Goal: Task Accomplishment & Management: Manage account settings

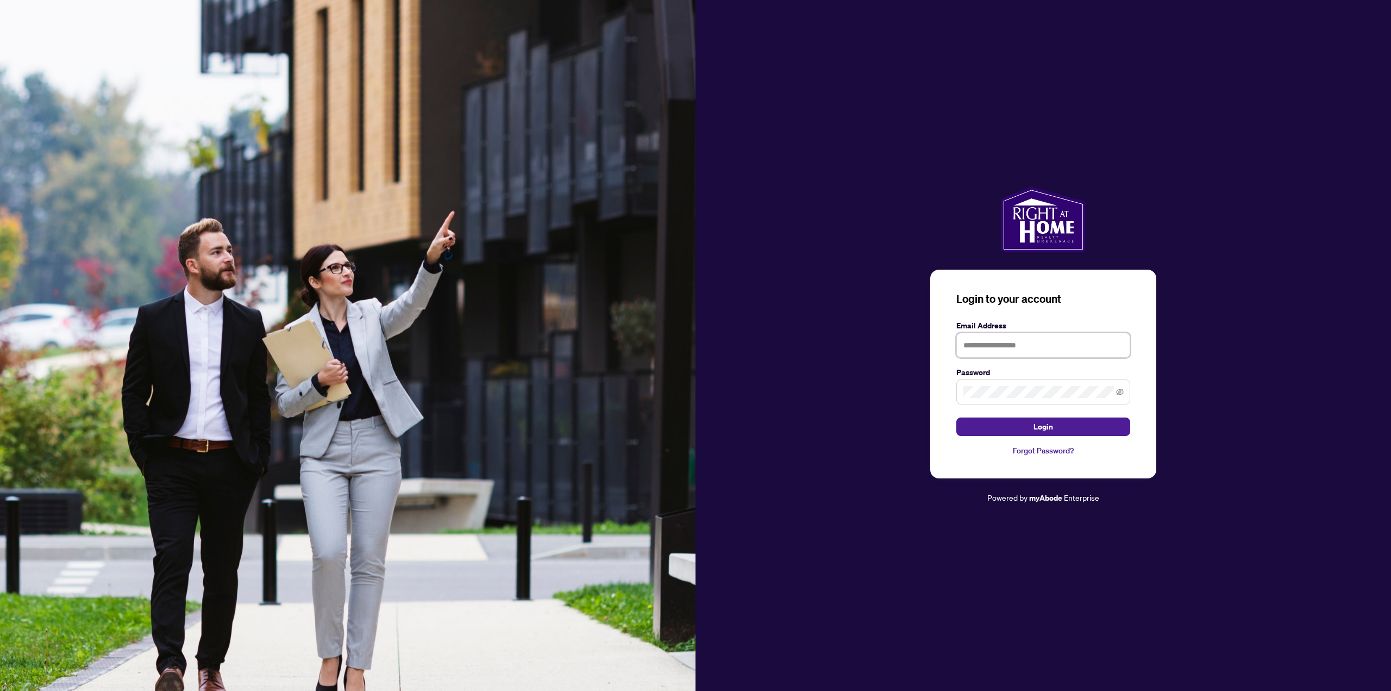
click at [1016, 344] on input "text" at bounding box center [1044, 345] width 174 height 25
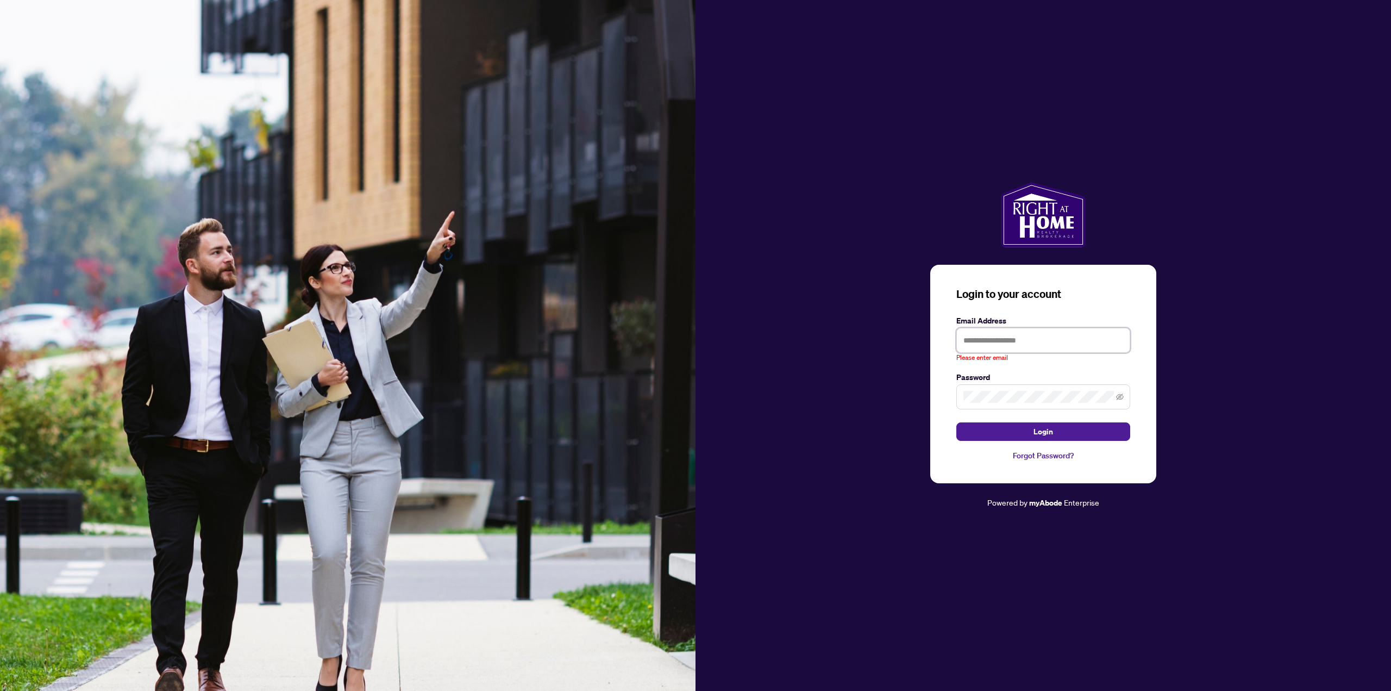
type input "**********"
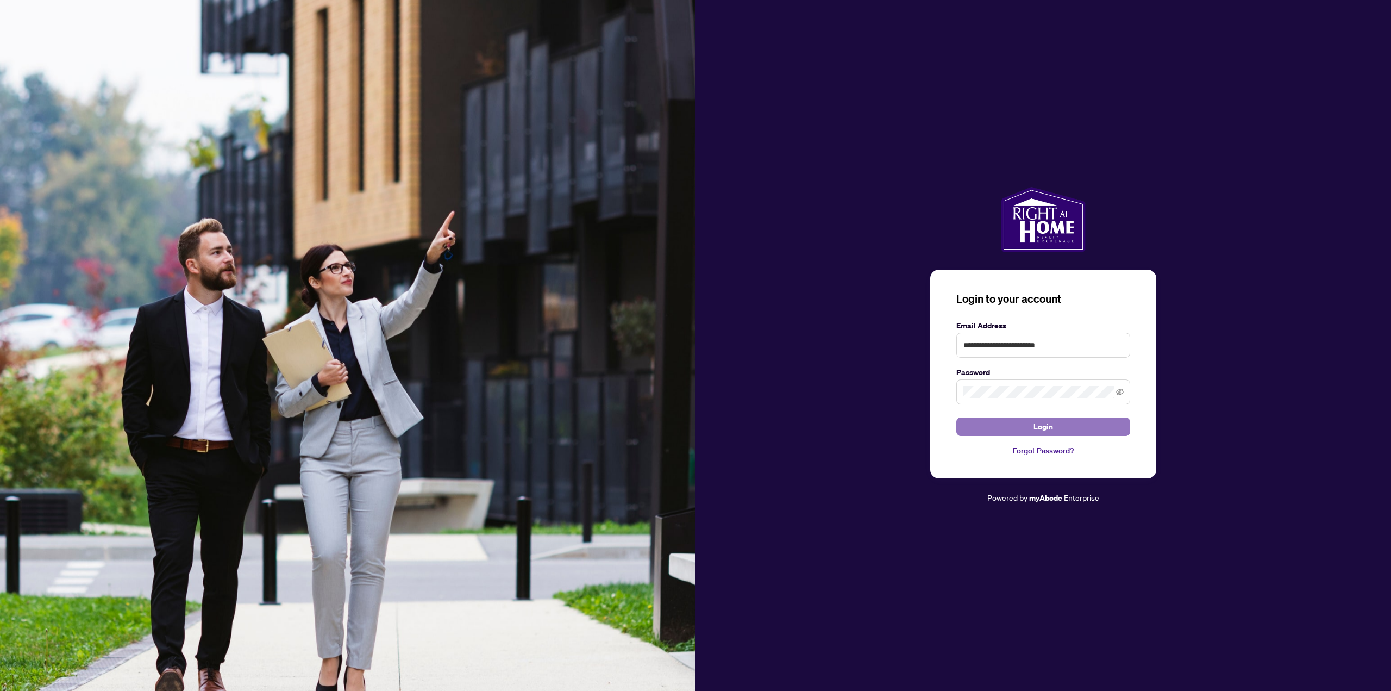
click at [1053, 421] on span "Login" at bounding box center [1044, 426] width 20 height 17
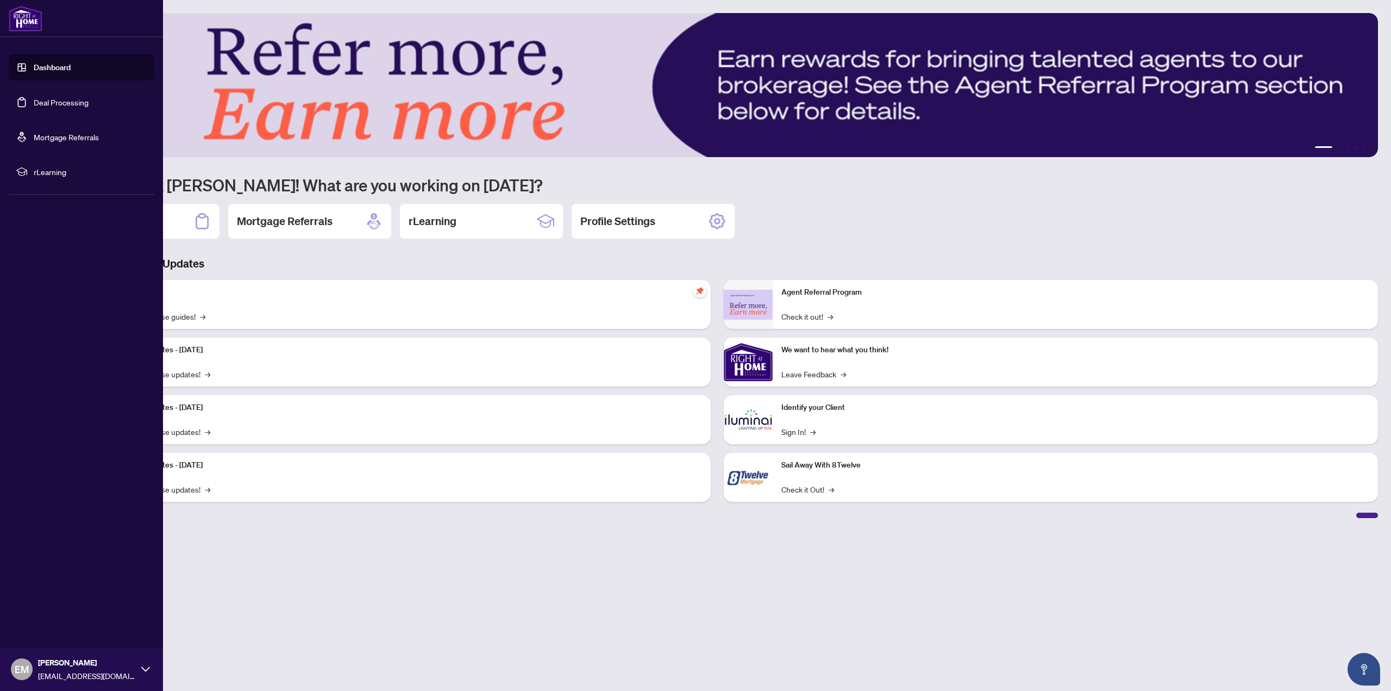
click at [34, 103] on link "Deal Processing" at bounding box center [61, 102] width 55 height 10
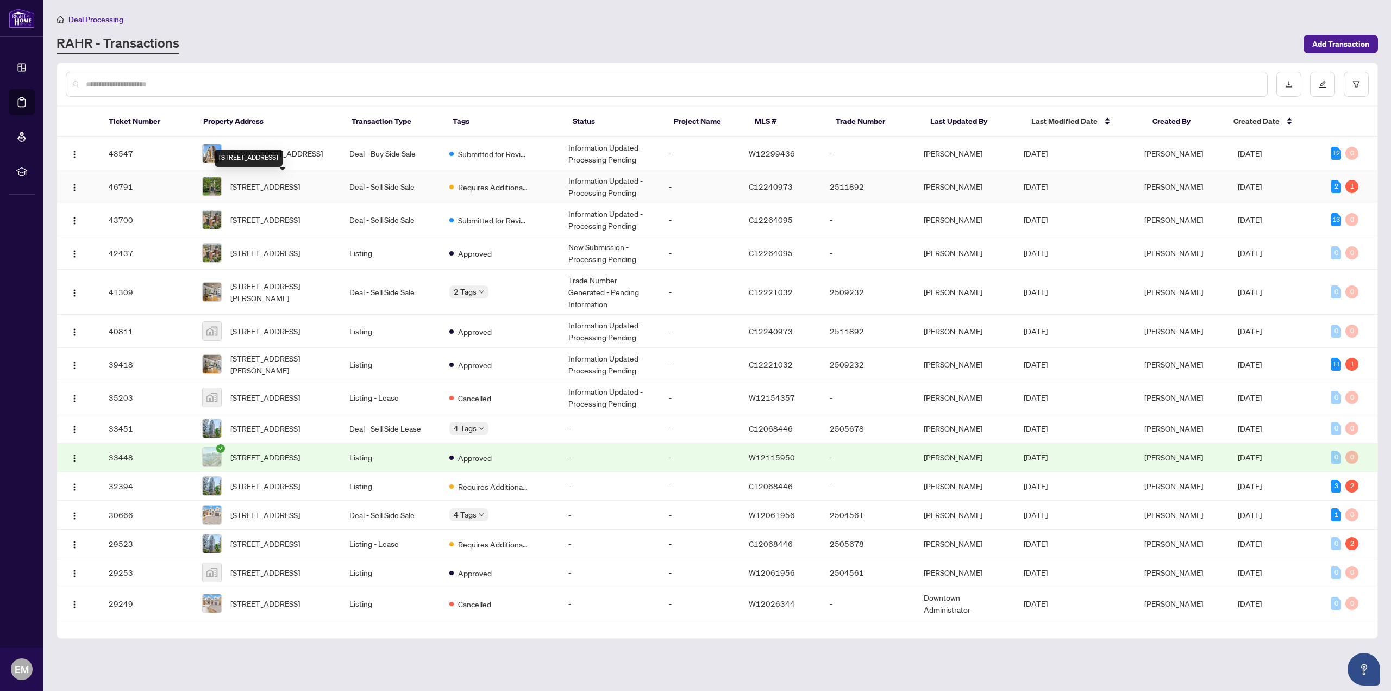
click at [286, 183] on span "[STREET_ADDRESS]" at bounding box center [265, 186] width 70 height 12
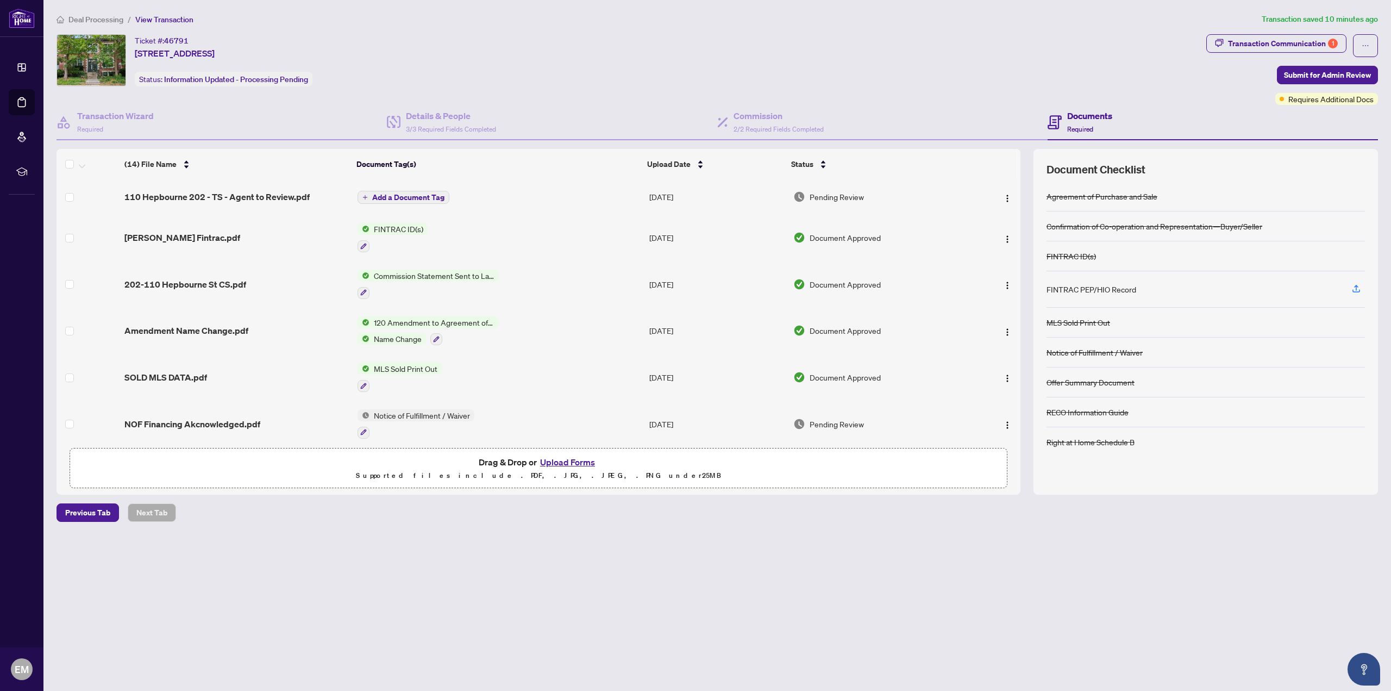
click at [395, 198] on span "Add a Document Tag" at bounding box center [408, 197] width 72 height 8
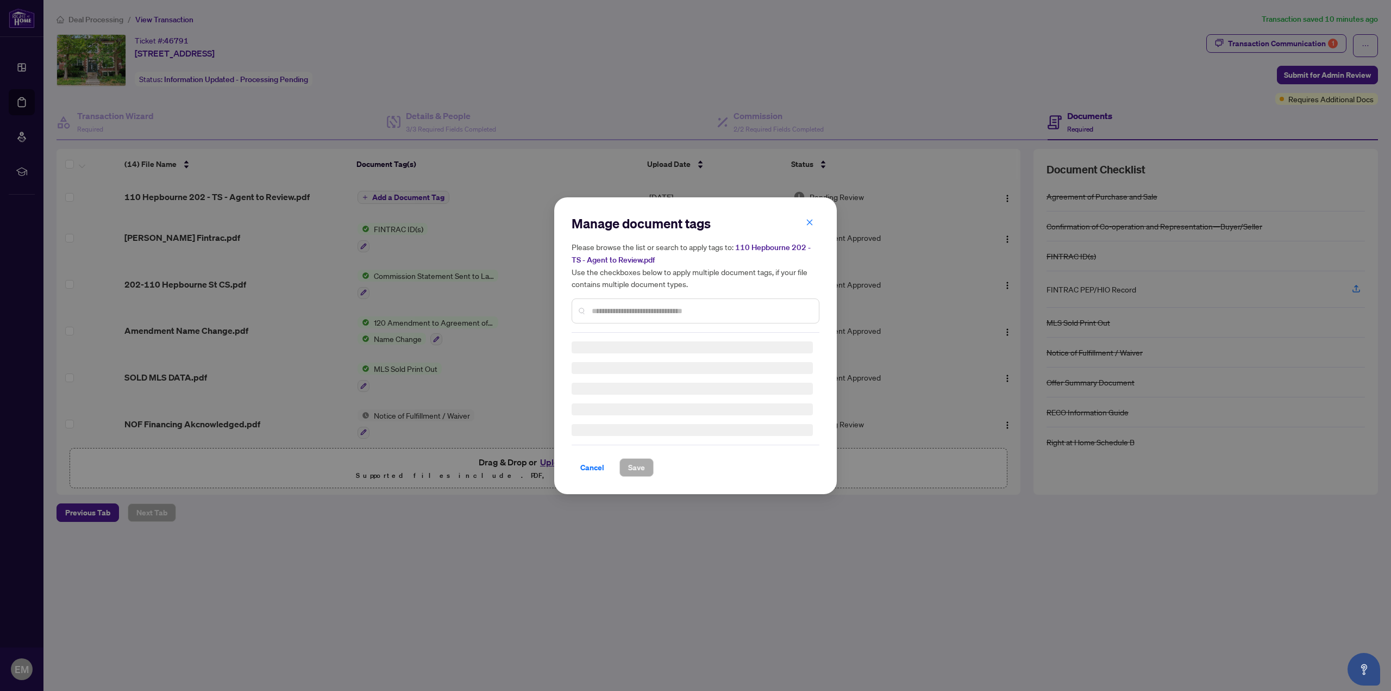
click at [728, 167] on div "Manage document tags Please browse the list or search to apply tags to: 110 Hep…" at bounding box center [695, 345] width 1391 height 691
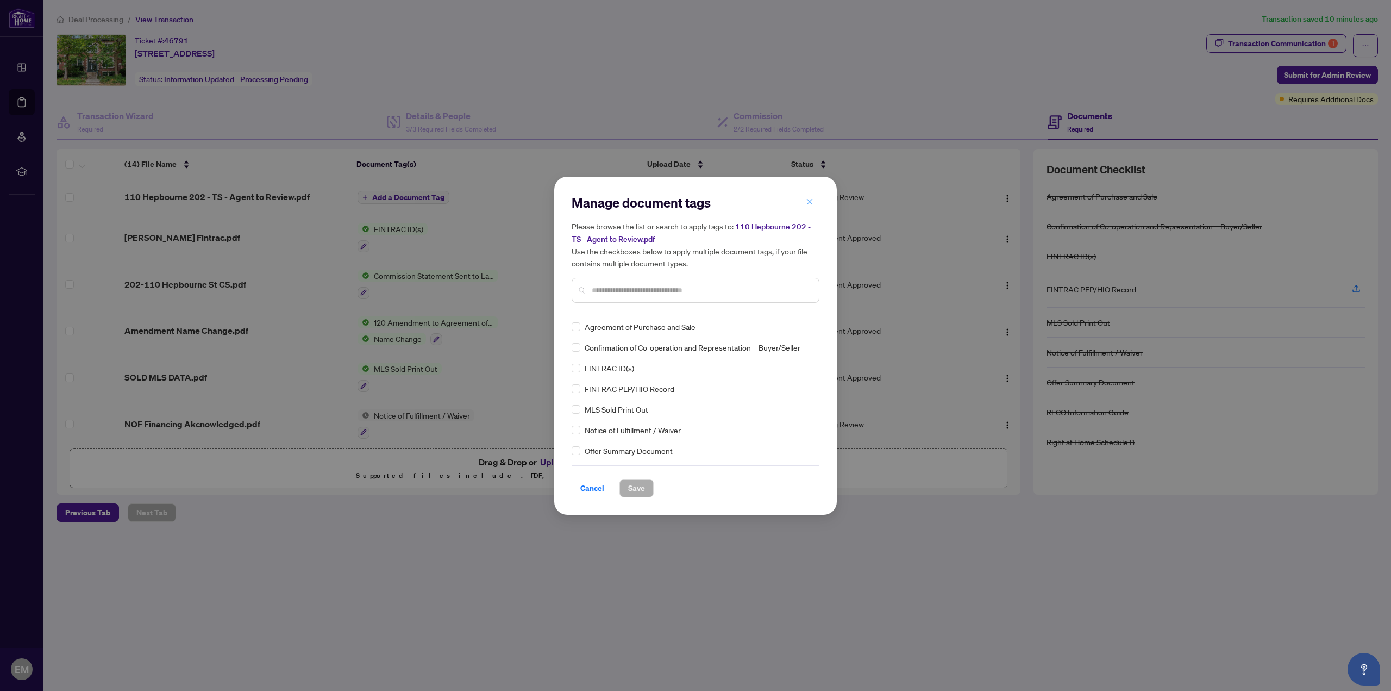
click at [808, 204] on icon "close" at bounding box center [810, 202] width 8 height 8
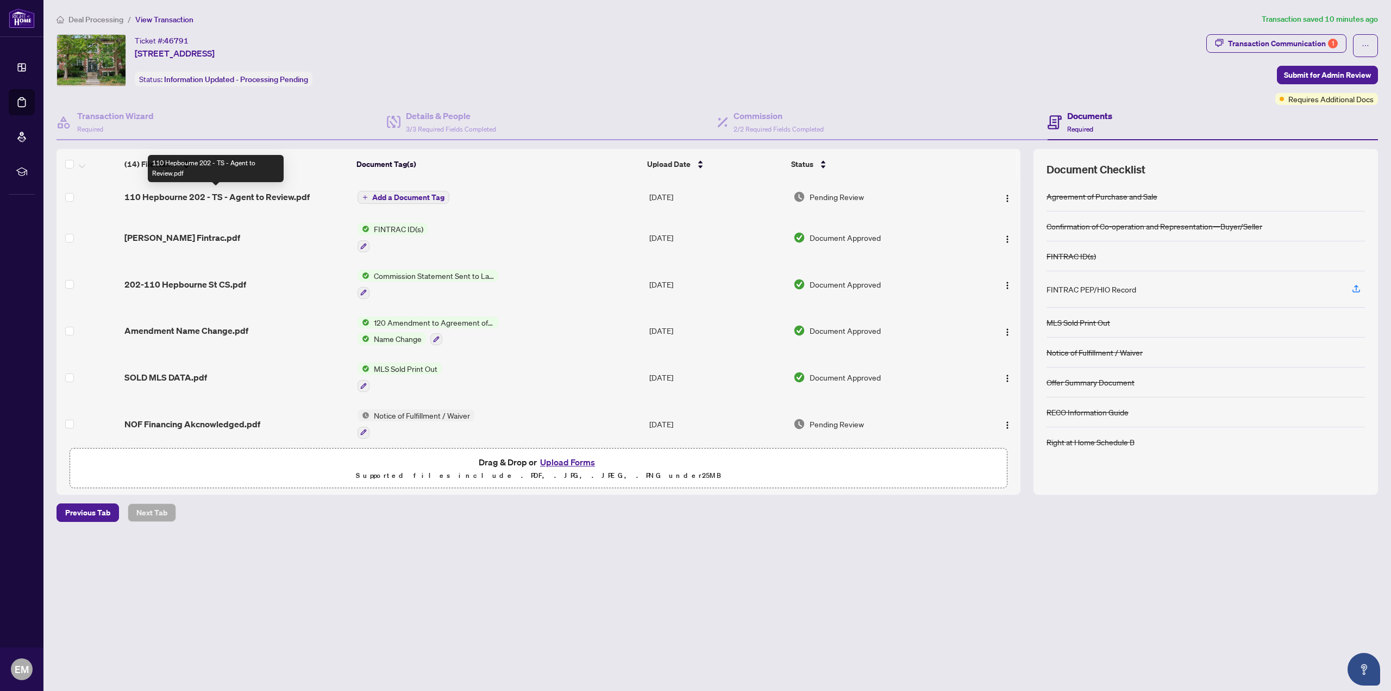
click at [251, 199] on span "110 Hepbourne 202 - TS - Agent to Review.pdf" at bounding box center [216, 196] width 185 height 13
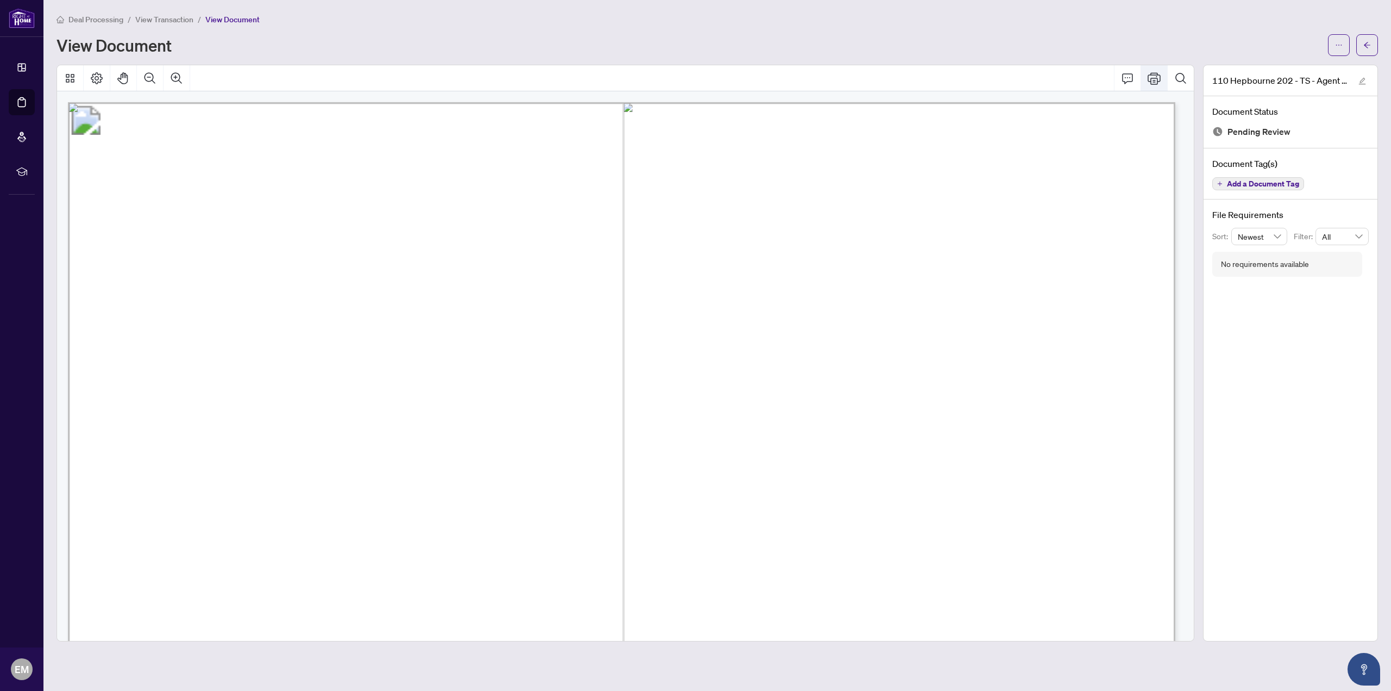
click at [1154, 76] on icon "Print" at bounding box center [1154, 78] width 13 height 13
click at [1127, 78] on icon "Comment" at bounding box center [1127, 78] width 13 height 13
drag, startPoint x: 813, startPoint y: 229, endPoint x: 1148, endPoint y: 58, distance: 376.8
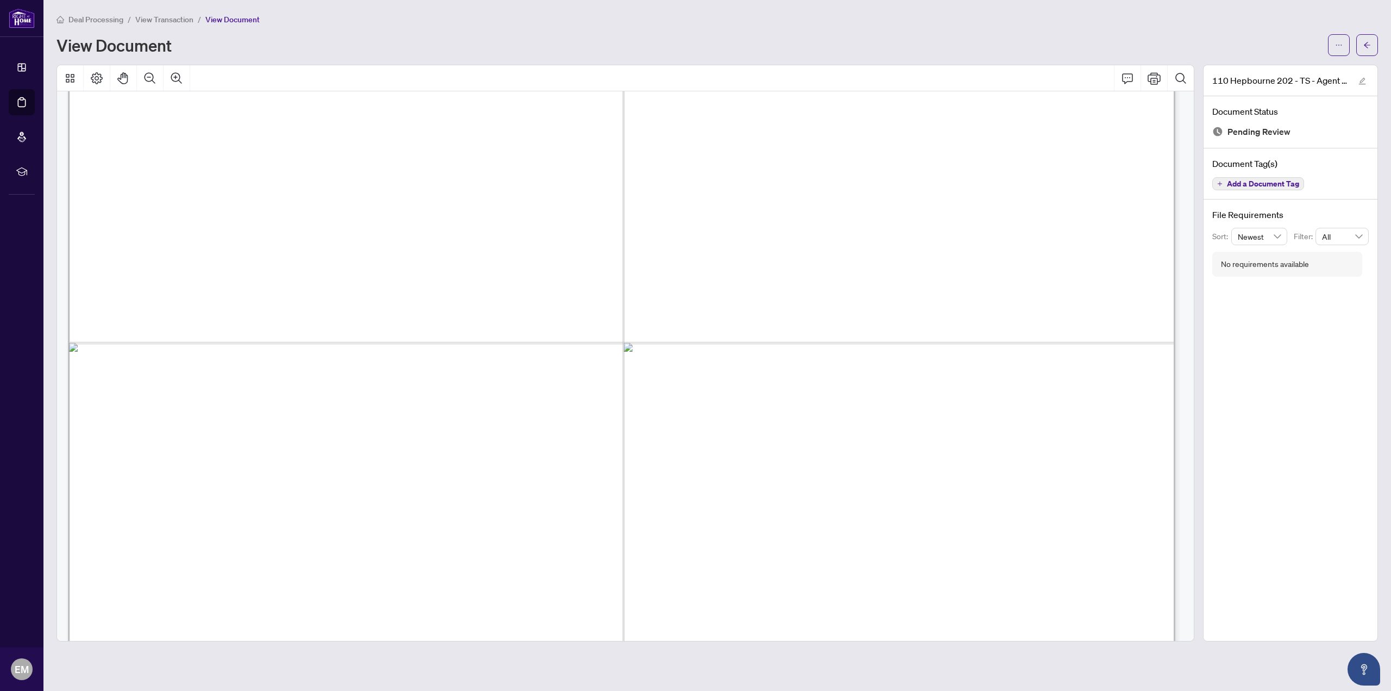
click at [1365, 79] on icon "edit" at bounding box center [1363, 81] width 8 height 8
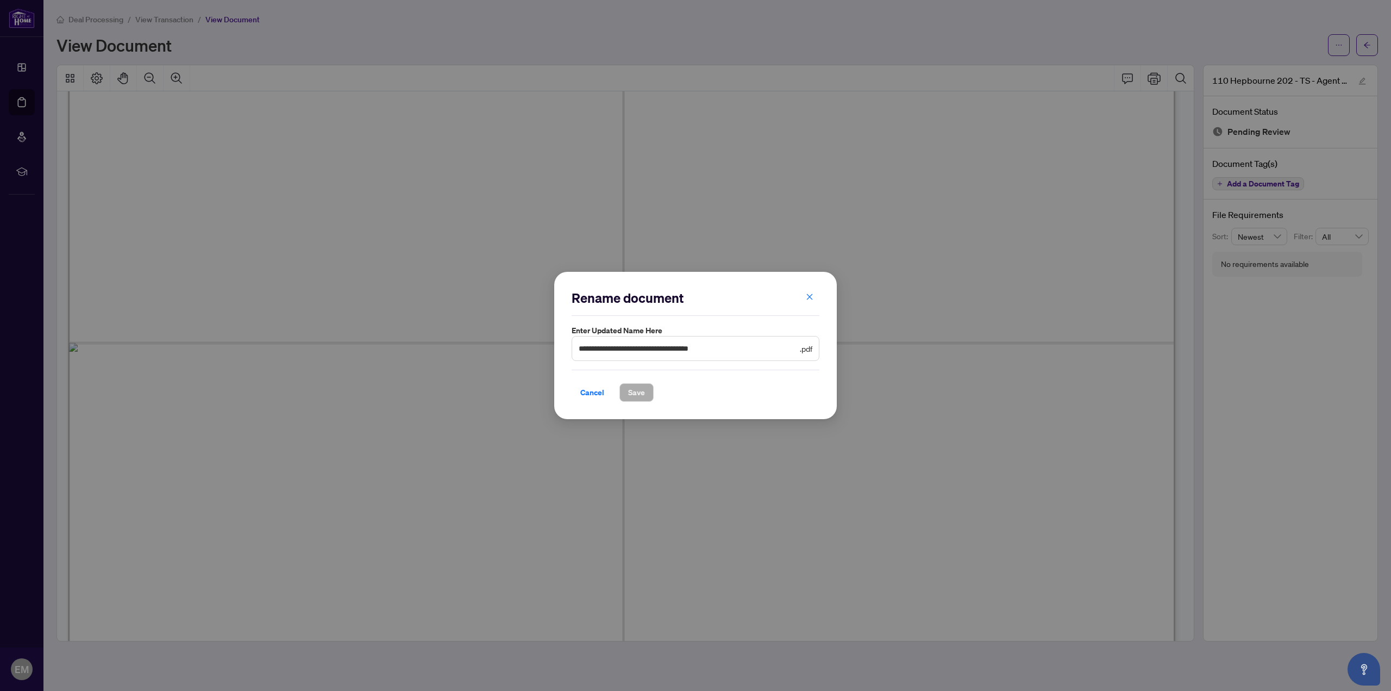
click at [1253, 122] on div "**********" at bounding box center [695, 345] width 1391 height 691
click at [808, 299] on icon "close" at bounding box center [810, 297] width 8 height 8
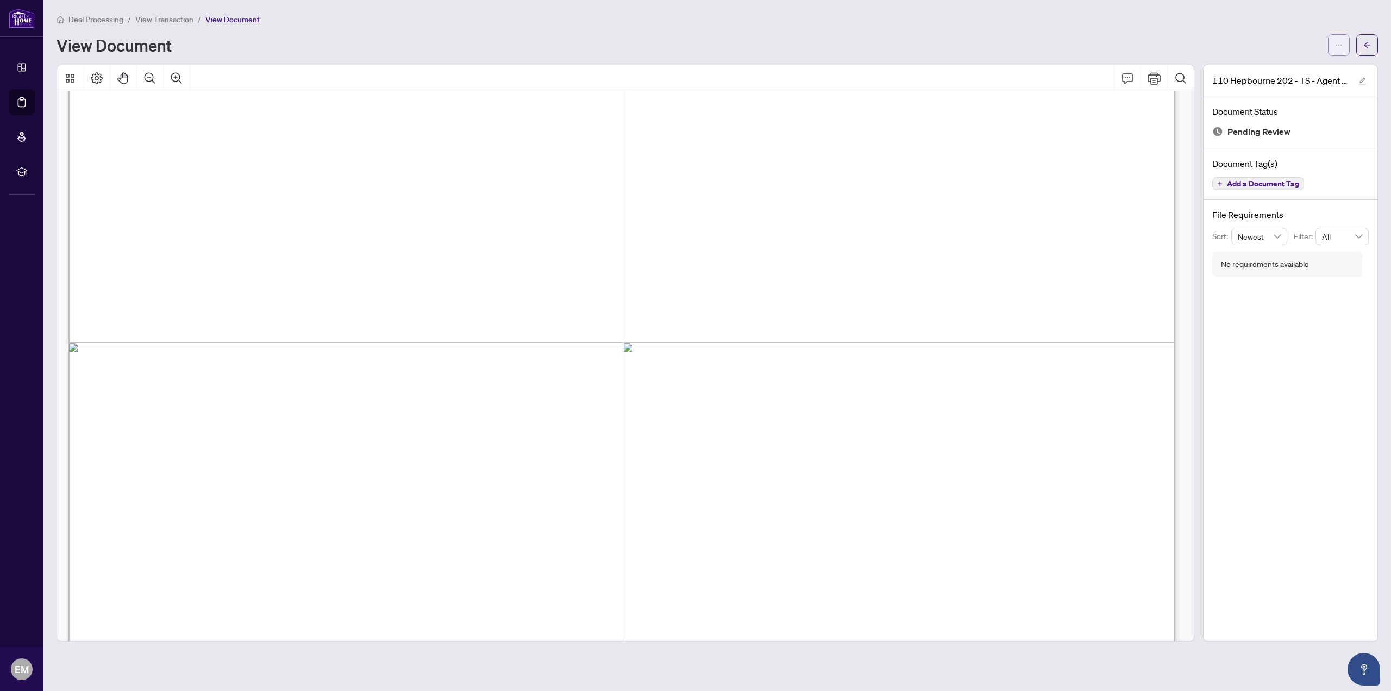
click at [1335, 46] on icon "ellipsis" at bounding box center [1339, 45] width 8 height 8
